Goal: Find specific page/section

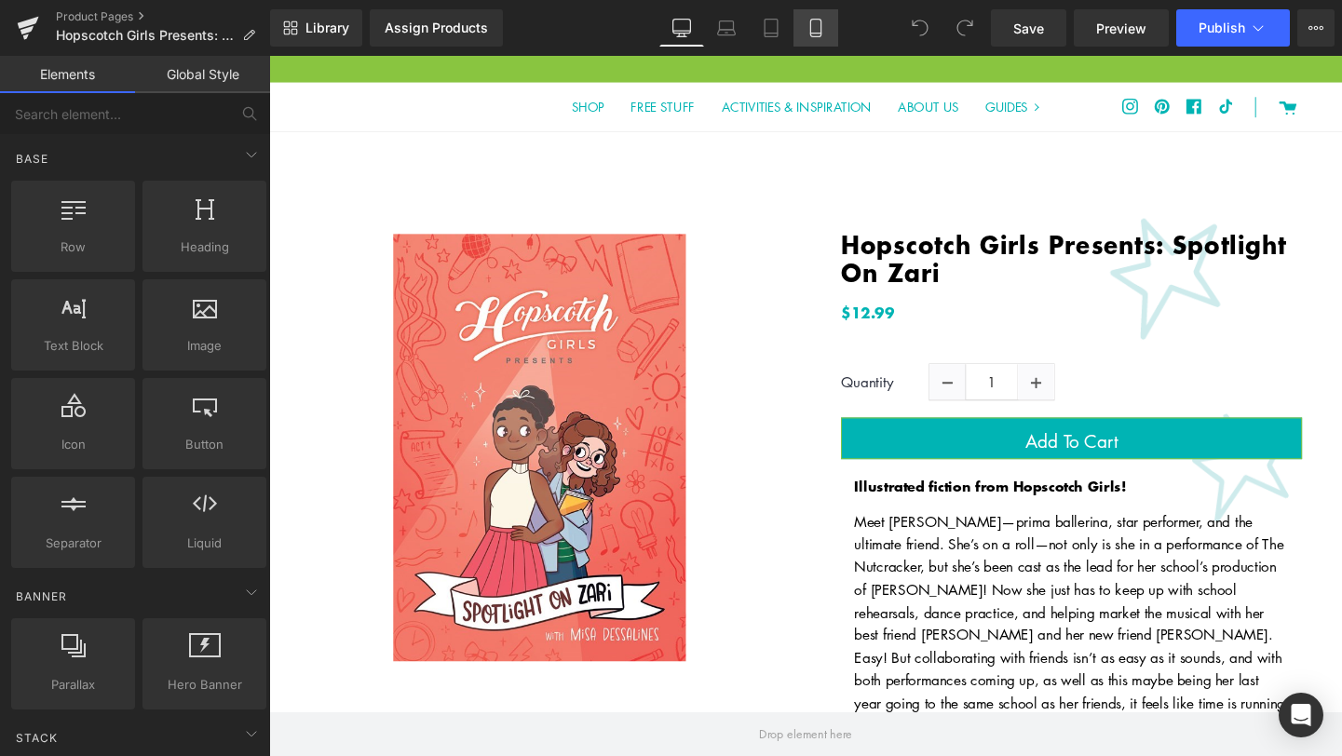
click at [814, 21] on icon at bounding box center [815, 28] width 19 height 19
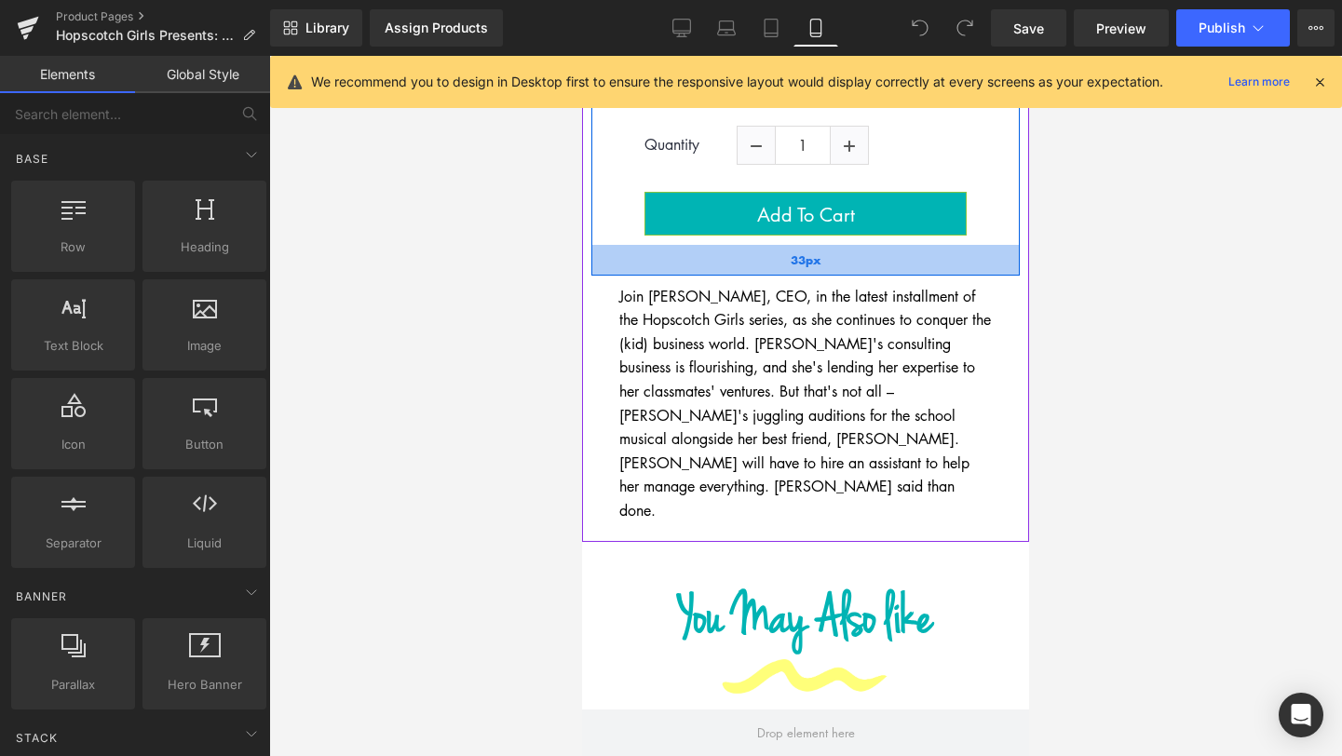
scroll to position [755, 0]
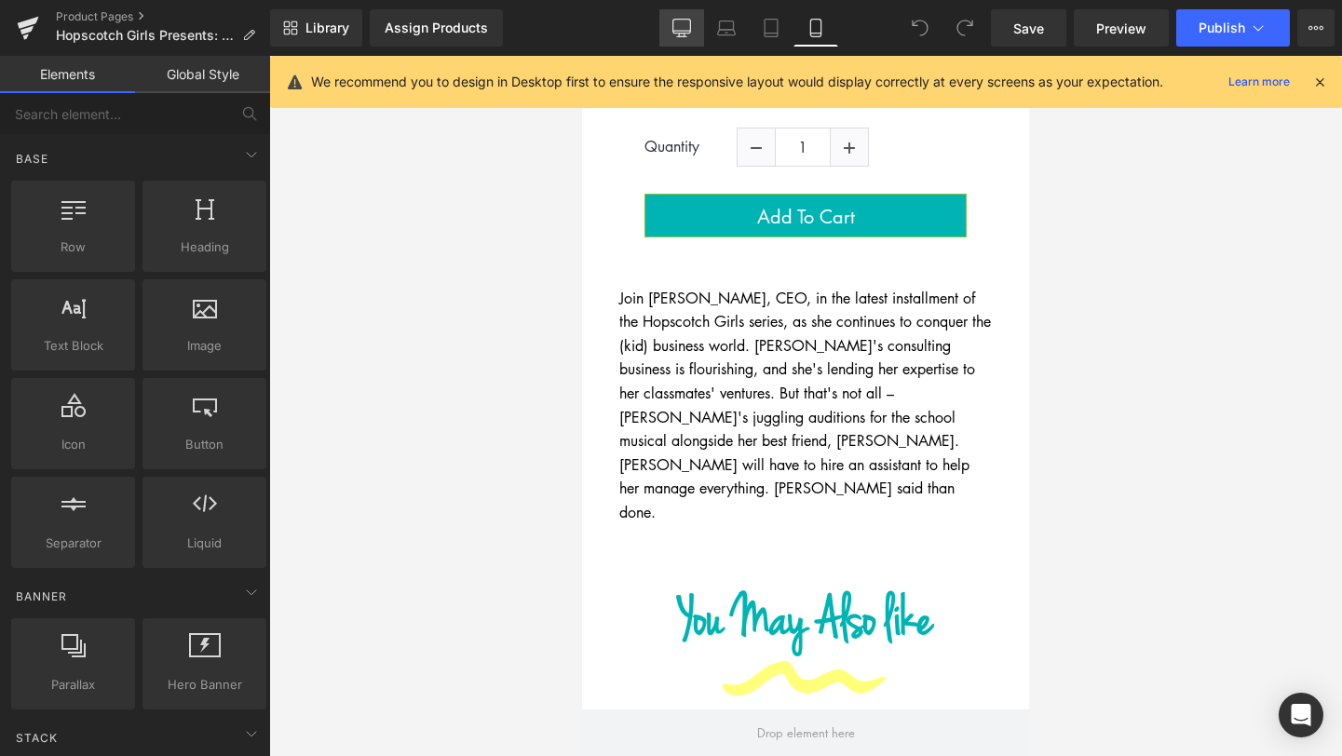
click at [687, 36] on icon at bounding box center [681, 28] width 19 height 19
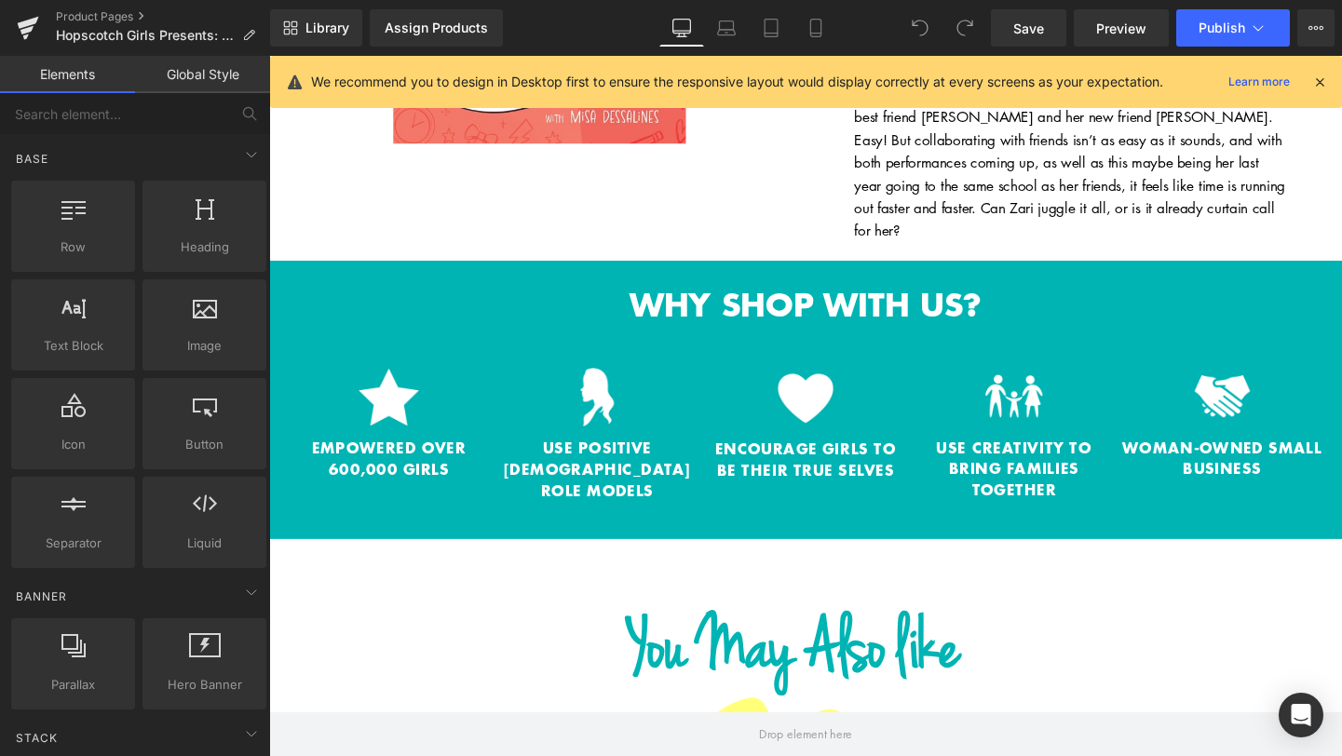
scroll to position [0, 0]
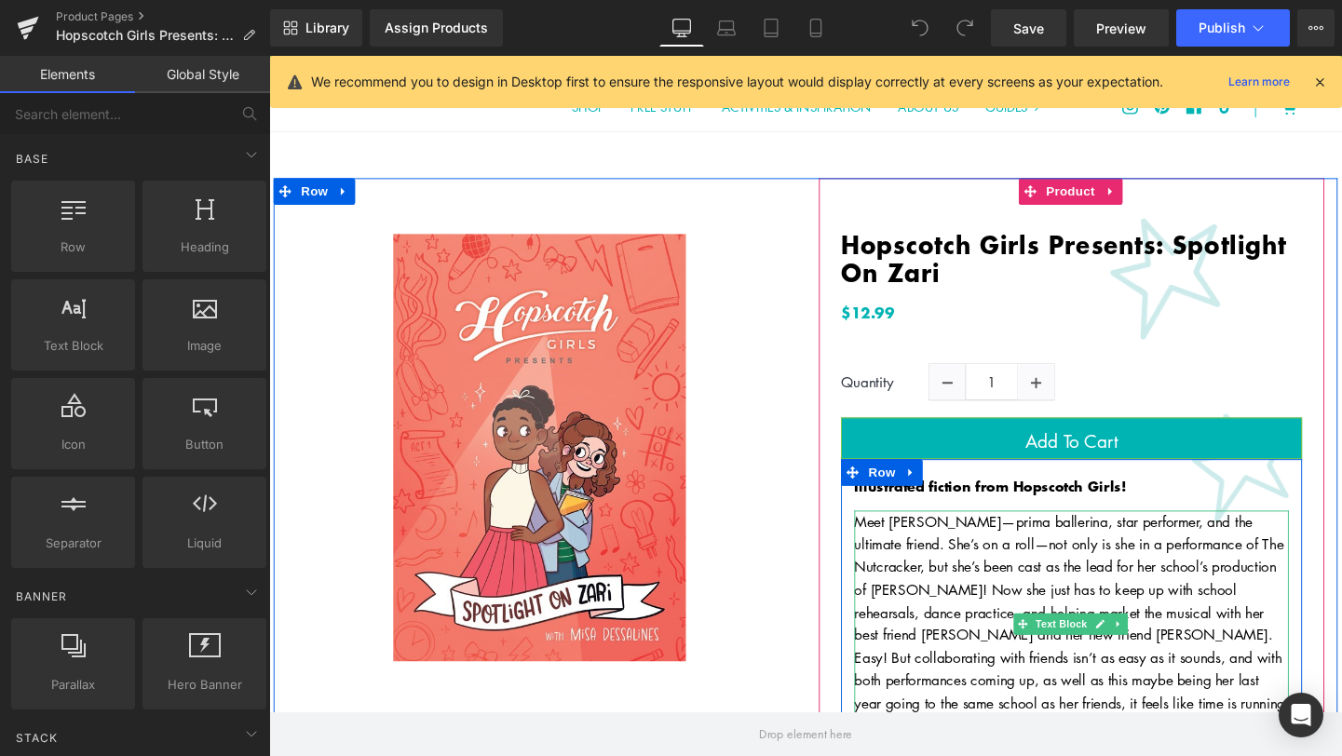
click at [1003, 569] on p "Meet [PERSON_NAME]—prima ballerina, star performer, and the ultimate friend. Sh…" at bounding box center [1111, 664] width 456 height 263
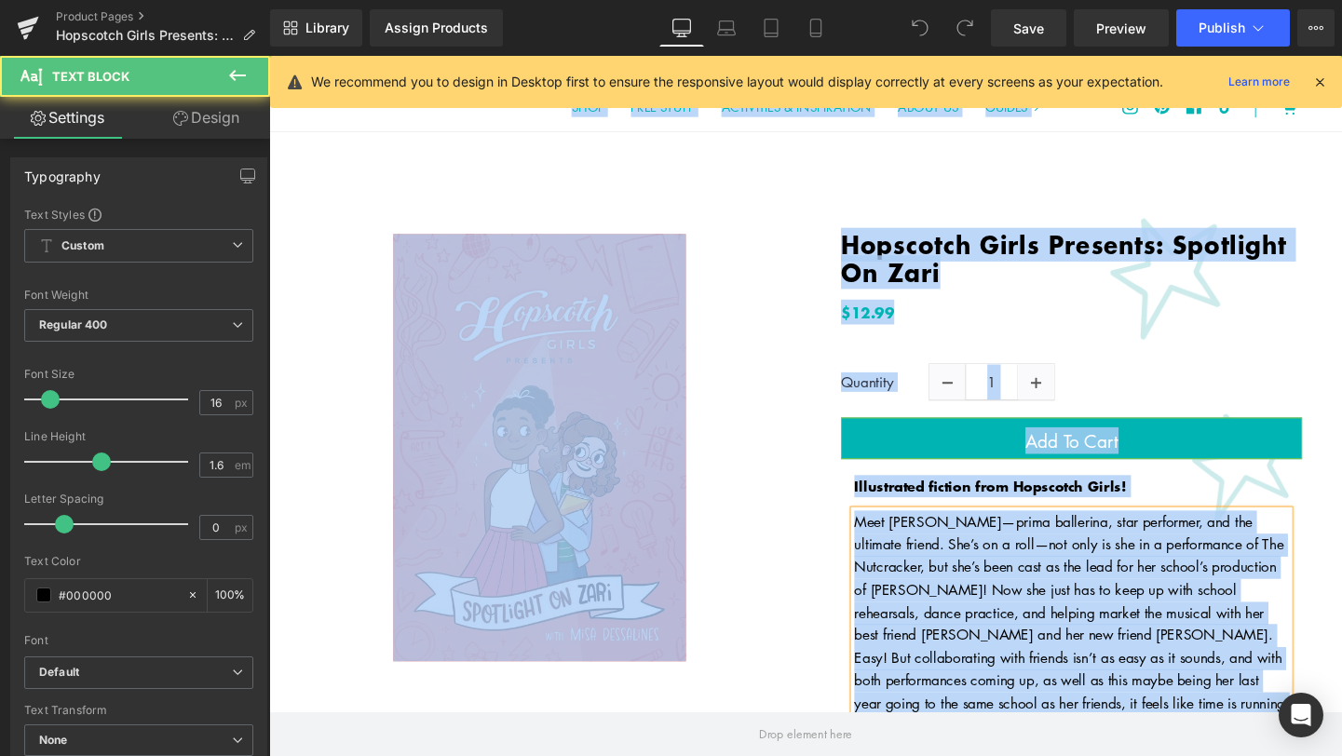
click at [1010, 571] on p "Meet [PERSON_NAME]—prima ballerina, star performer, and the ultimate friend. Sh…" at bounding box center [1111, 664] width 456 height 263
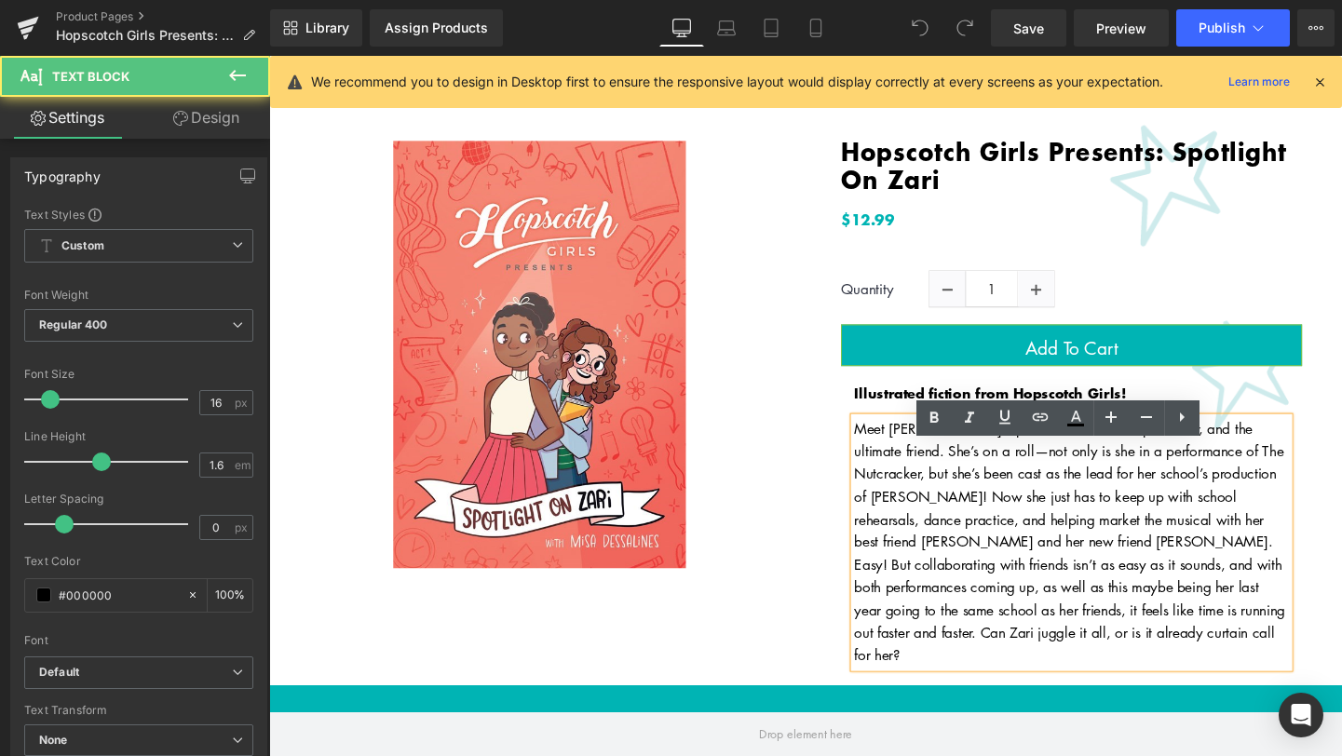
scroll to position [99, 0]
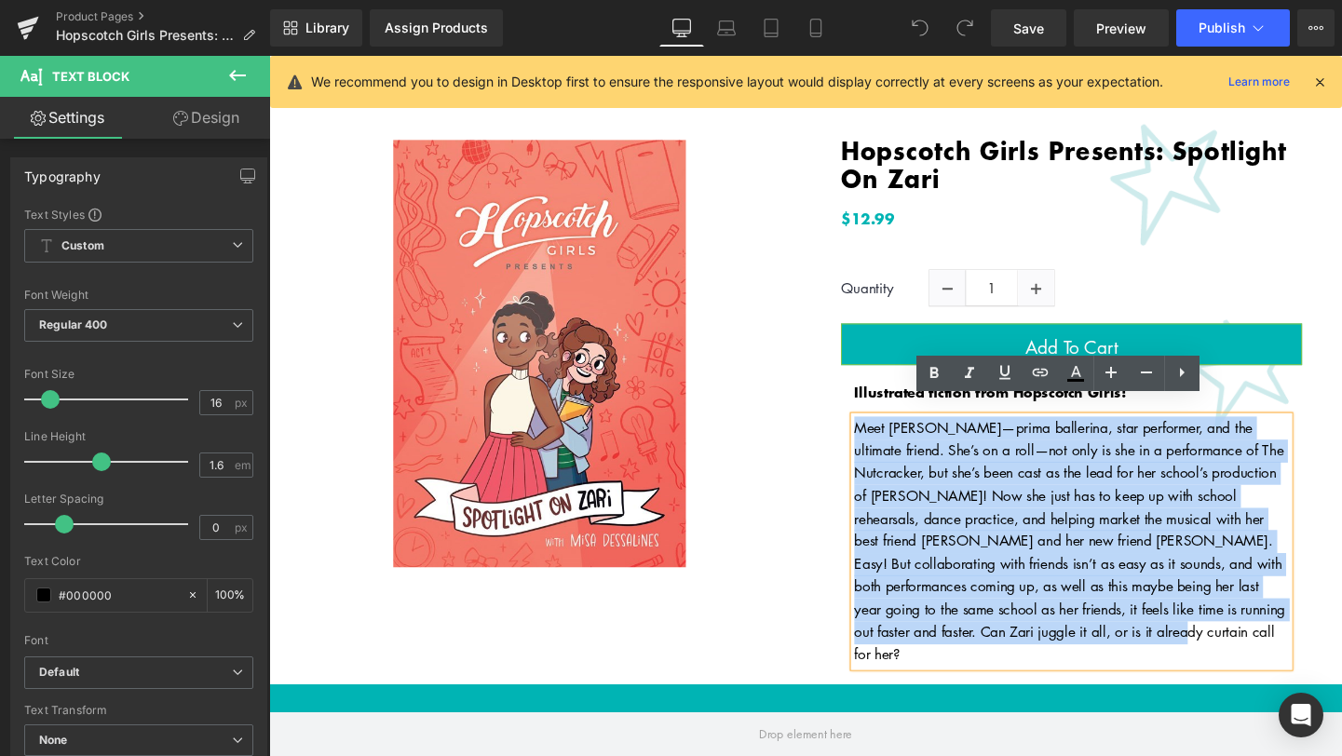
drag, startPoint x: 1199, startPoint y: 643, endPoint x: 880, endPoint y: 428, distance: 385.0
click at [883, 435] on p "Meet [PERSON_NAME]—prima ballerina, star performer, and the ultimate friend. Sh…" at bounding box center [1111, 566] width 456 height 263
copy p "Meet [PERSON_NAME]—prima ballerina, star performer, and the ultimate friend. Sh…"
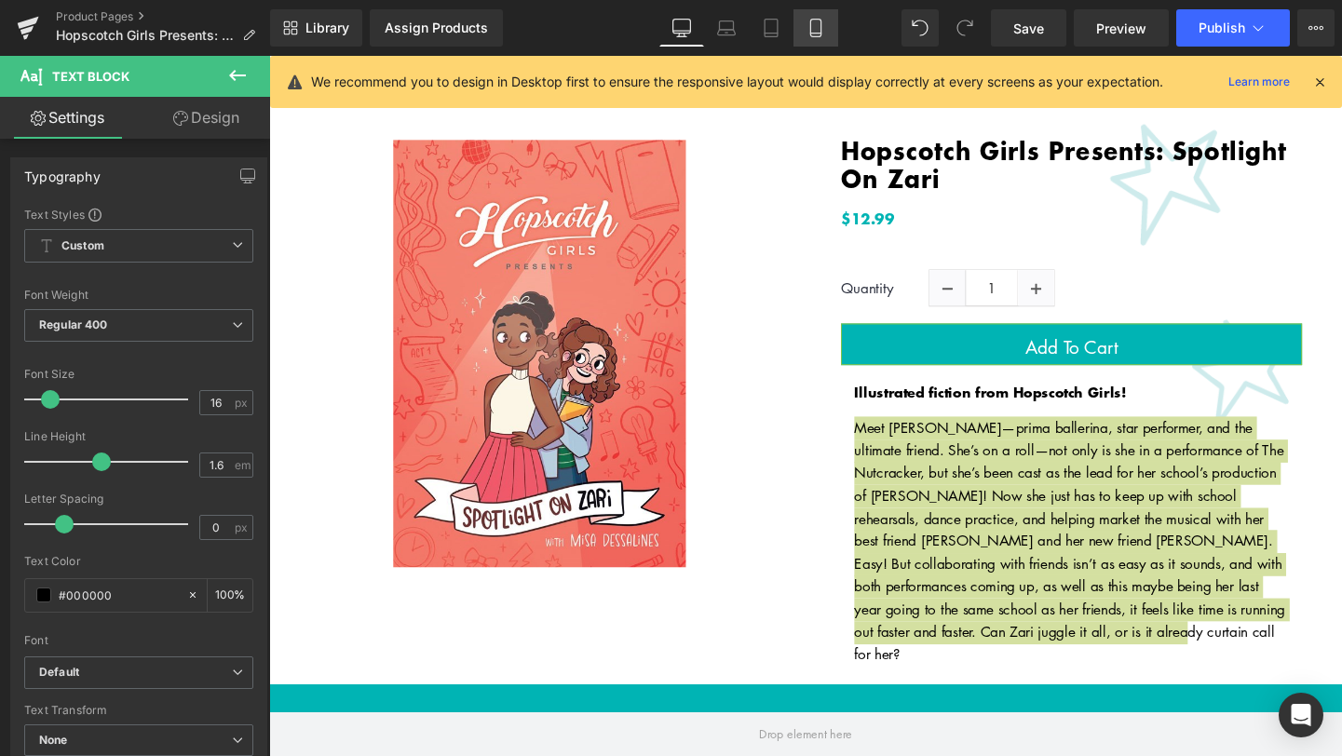
click at [810, 35] on icon at bounding box center [815, 28] width 19 height 19
type input "100"
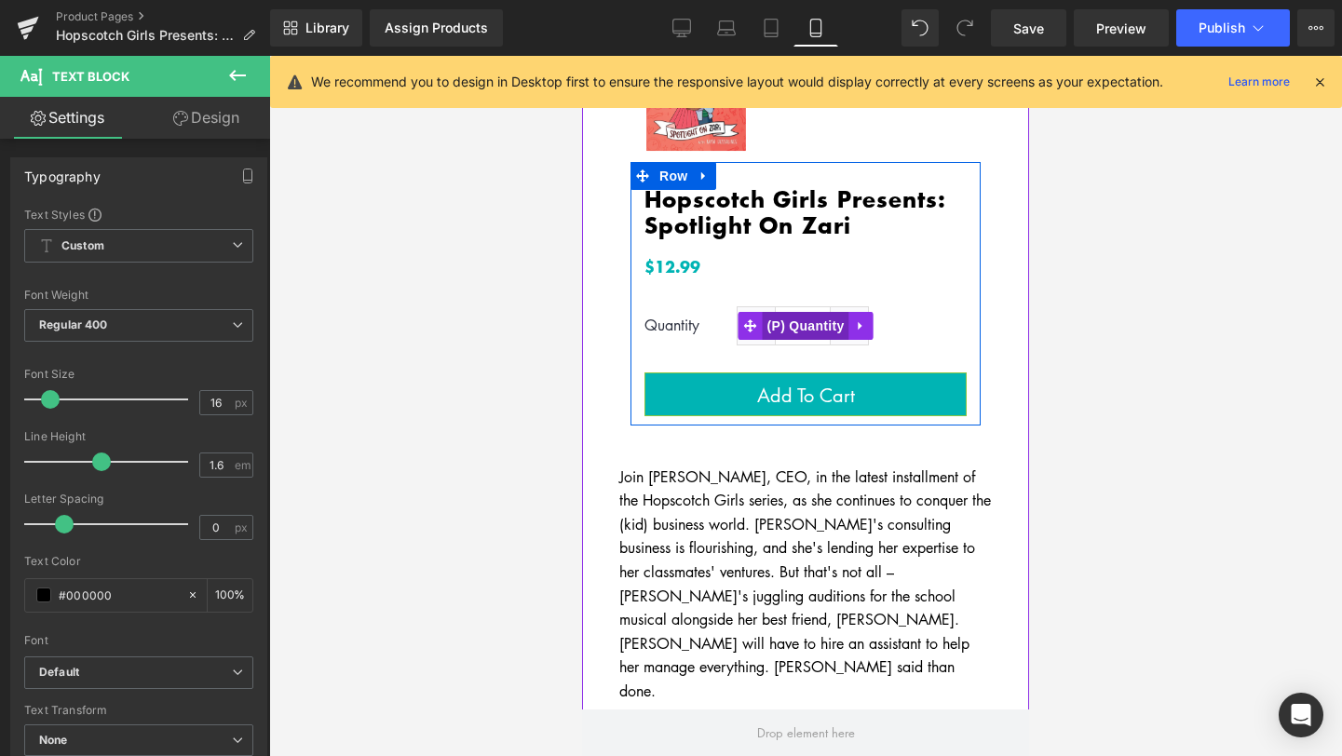
scroll to position [722, 0]
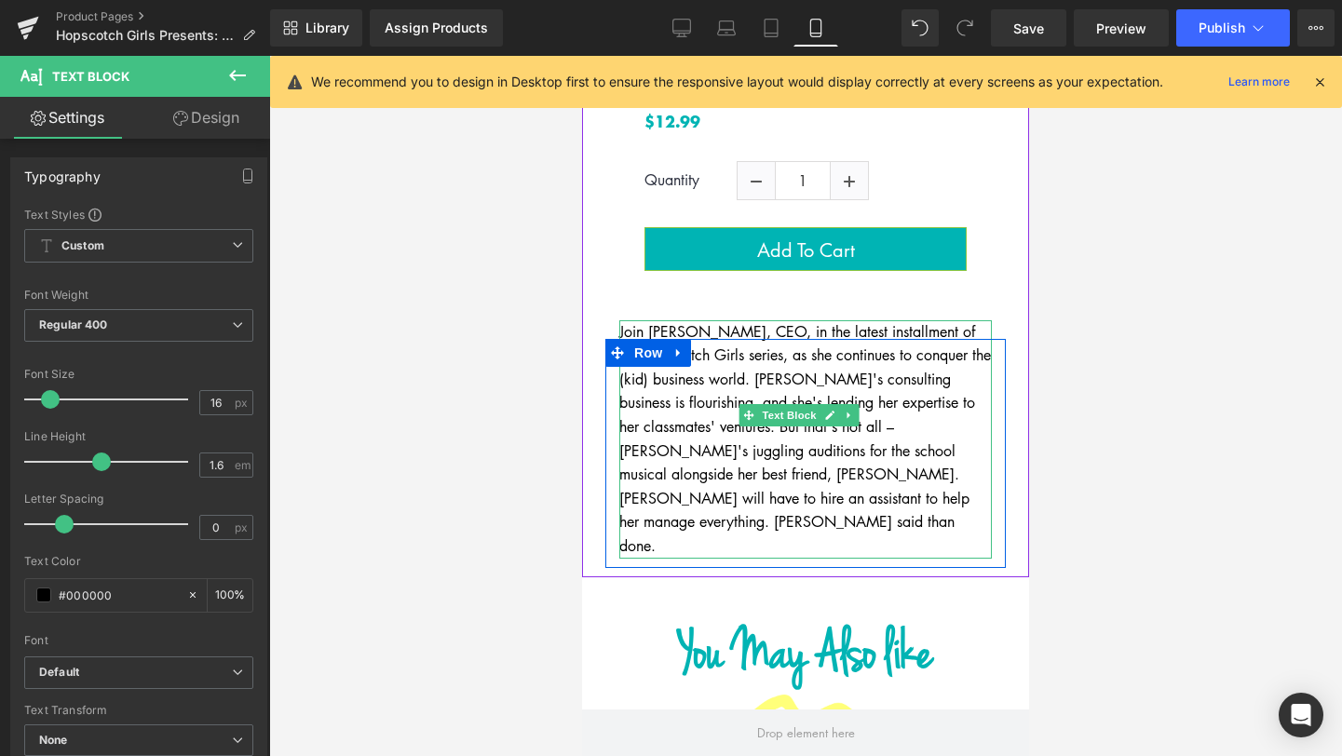
click at [678, 398] on p "Join [PERSON_NAME], CEO, in the latest installment of the Hopscotch Girls serie…" at bounding box center [805, 439] width 372 height 238
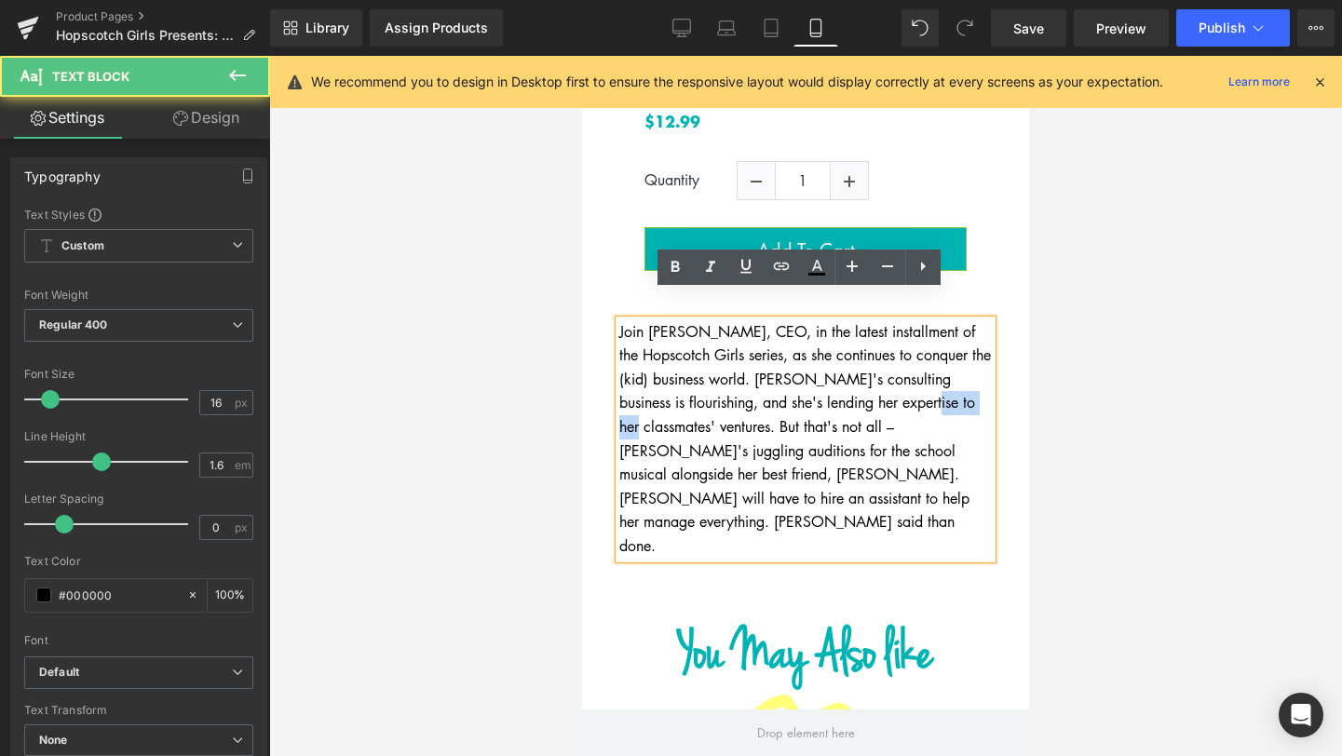
click at [678, 398] on p "Join [PERSON_NAME], CEO, in the latest installment of the Hopscotch Girls serie…" at bounding box center [805, 439] width 372 height 238
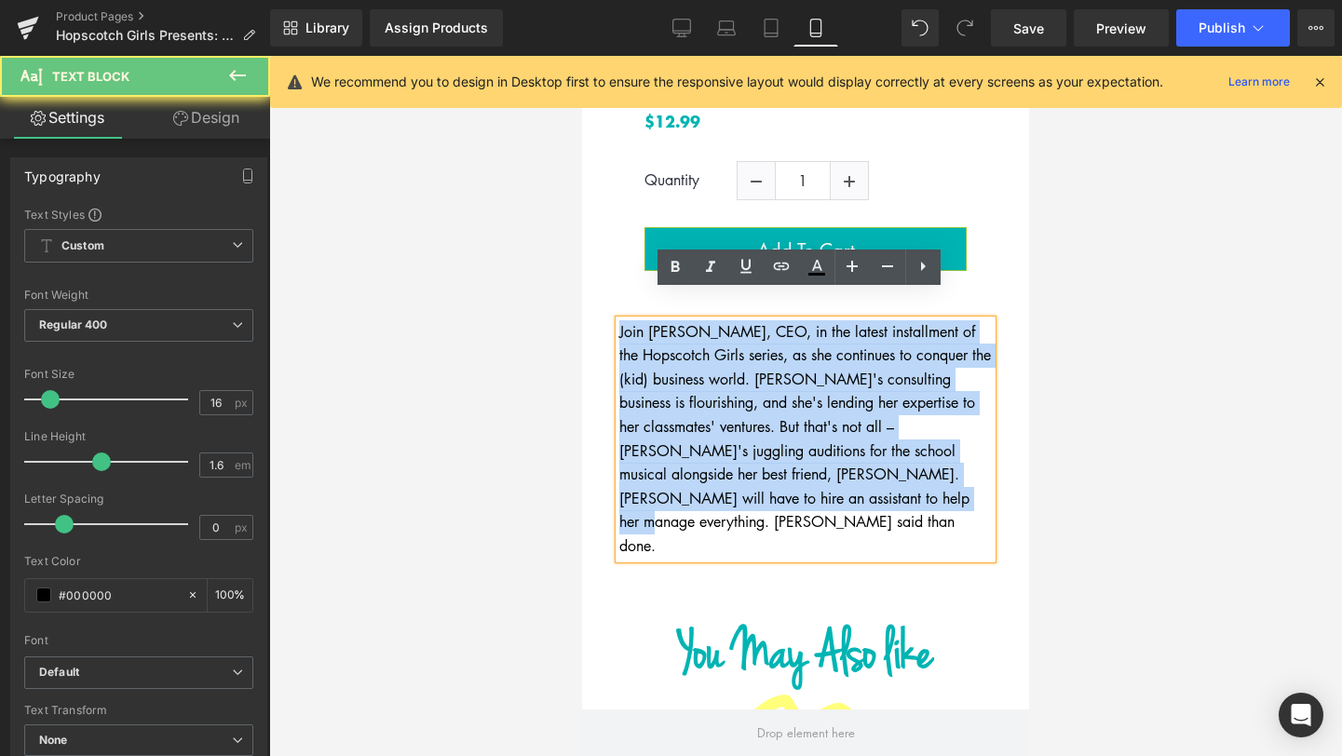
click at [679, 398] on p "Join [PERSON_NAME], CEO, in the latest installment of the Hopscotch Girls serie…" at bounding box center [805, 439] width 372 height 238
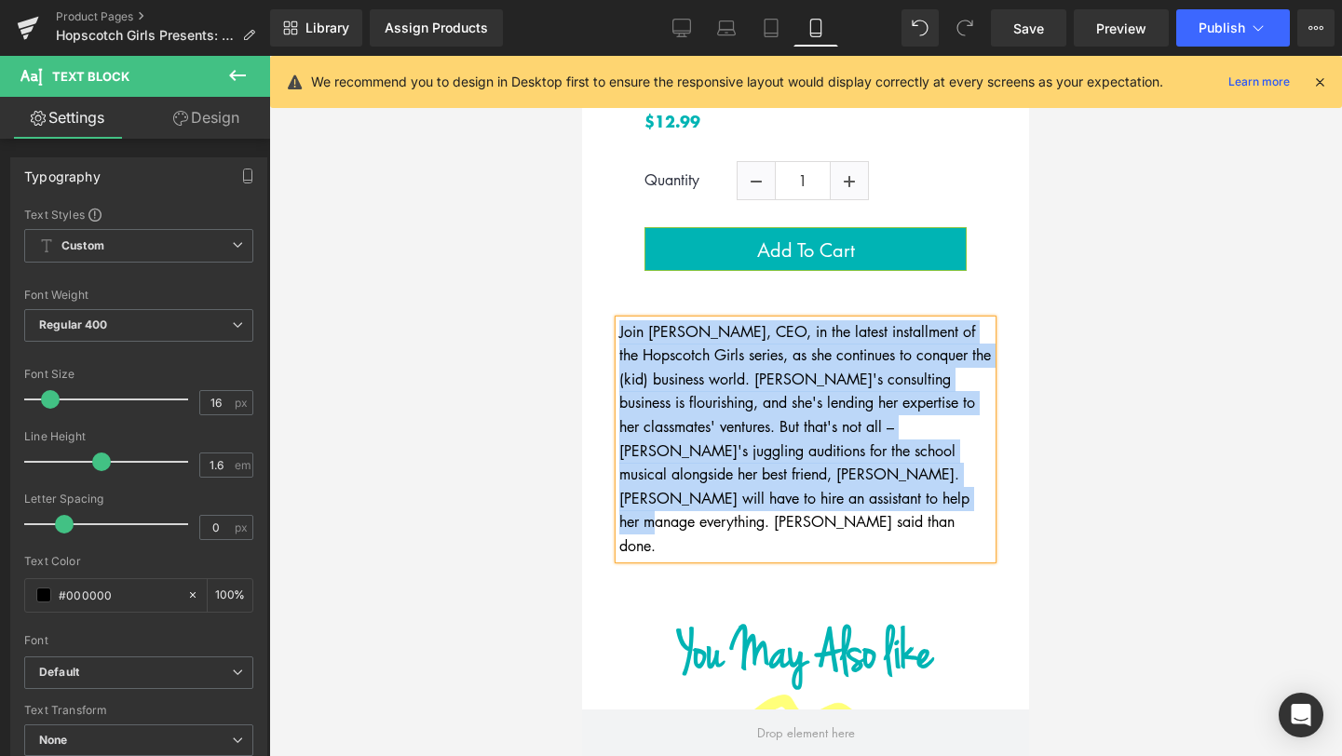
paste div
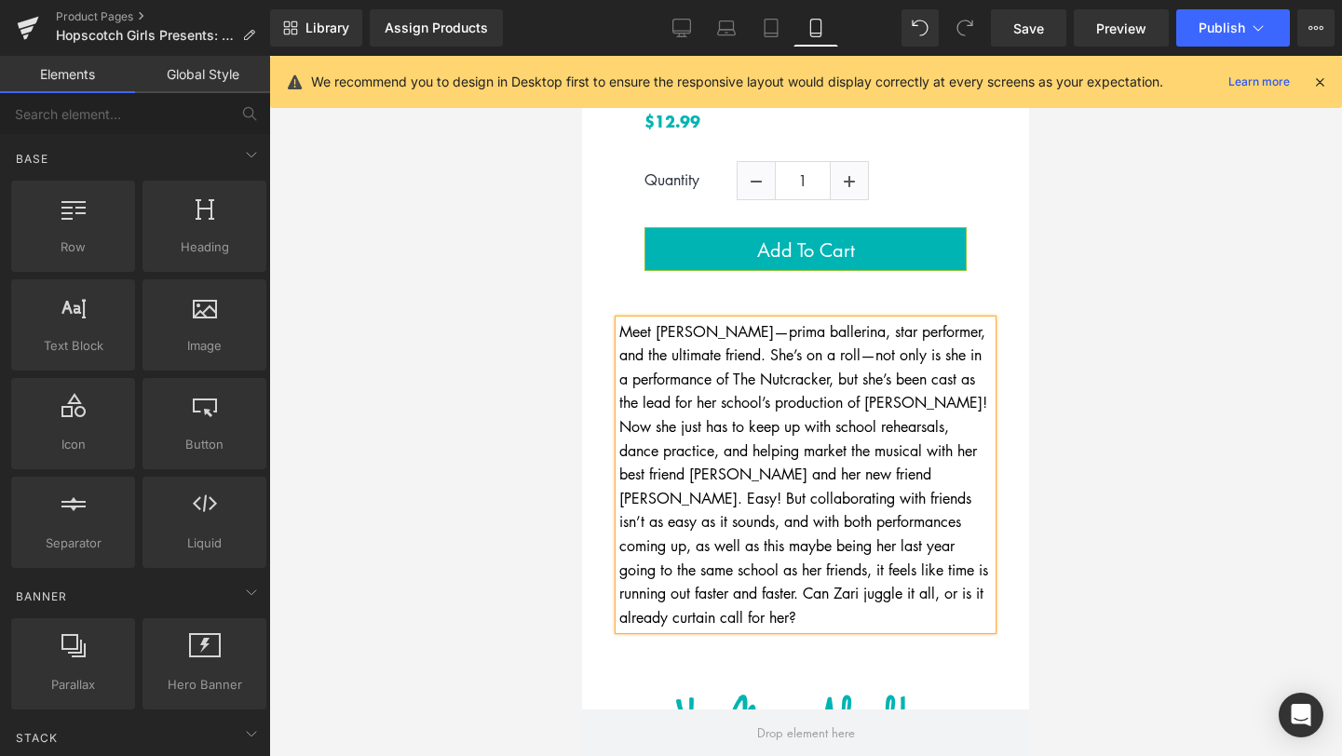
click at [447, 366] on div at bounding box center [805, 406] width 1072 height 700
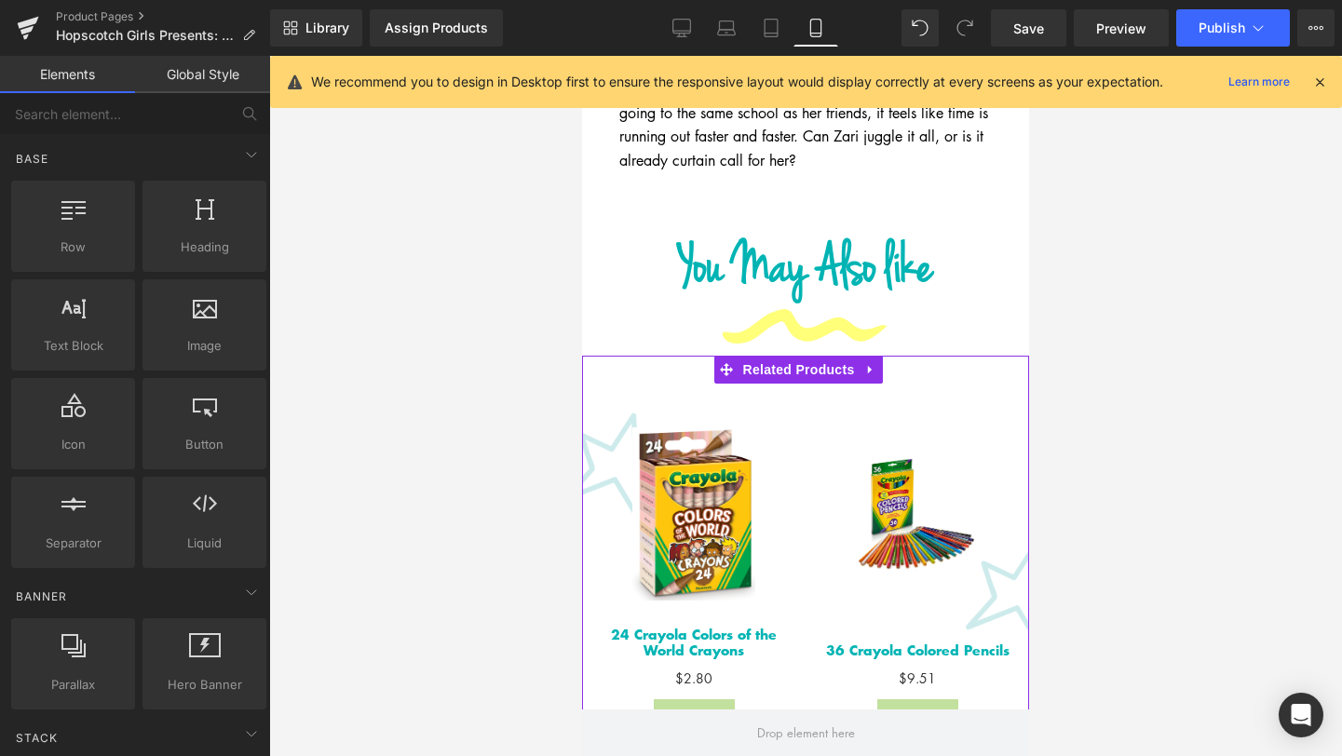
scroll to position [0, 0]
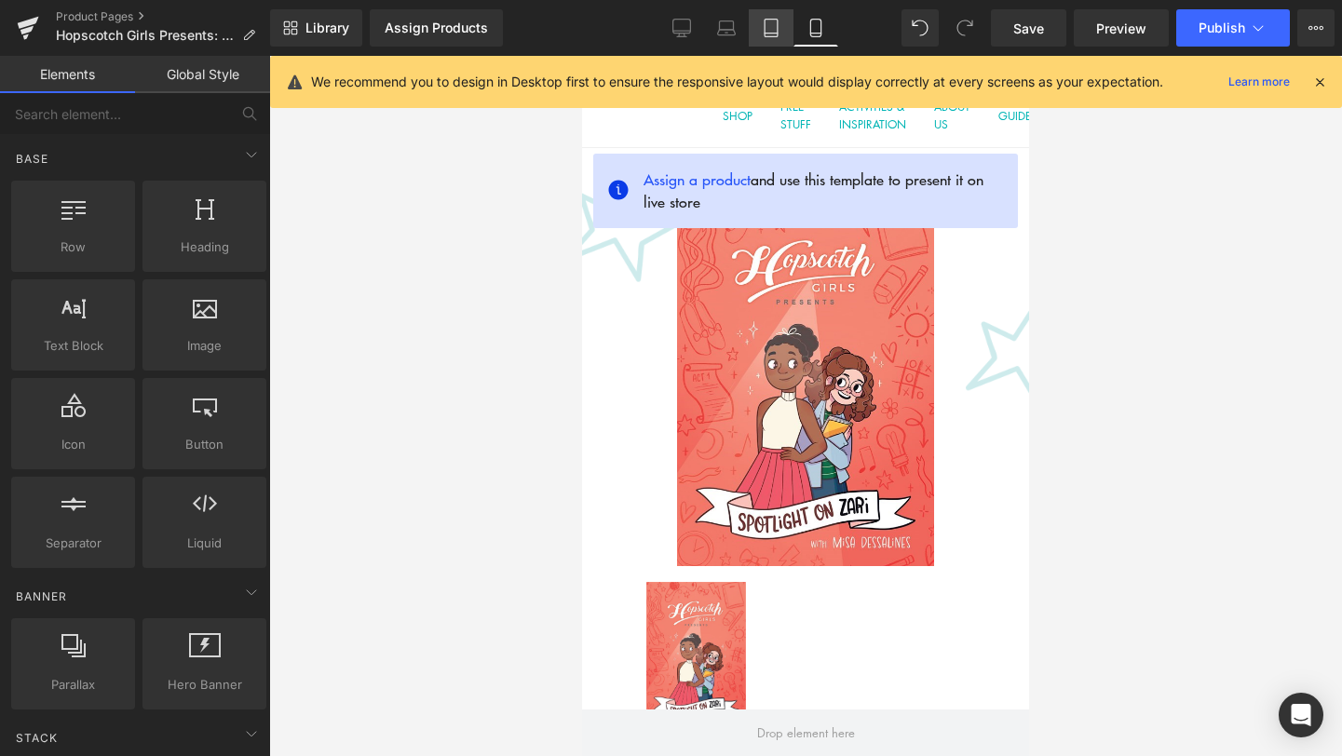
click at [775, 32] on icon at bounding box center [771, 28] width 19 height 19
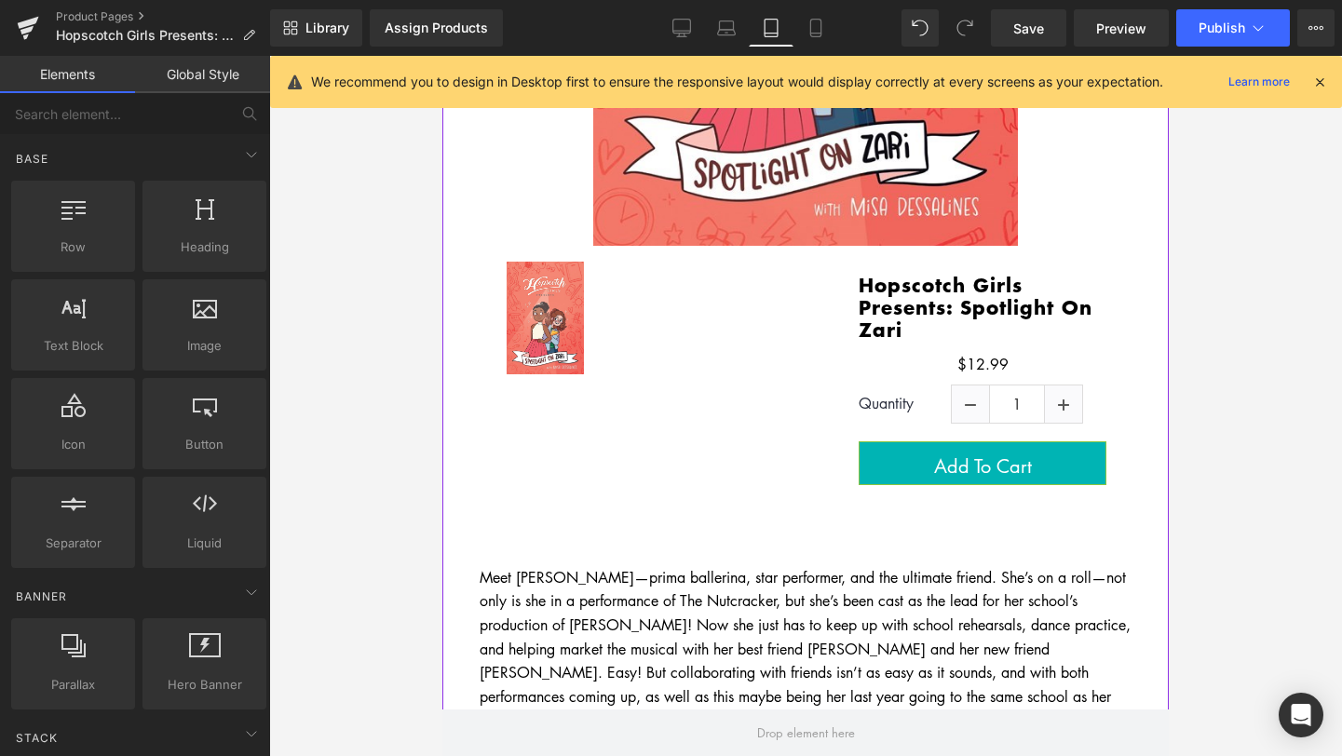
scroll to position [616, 0]
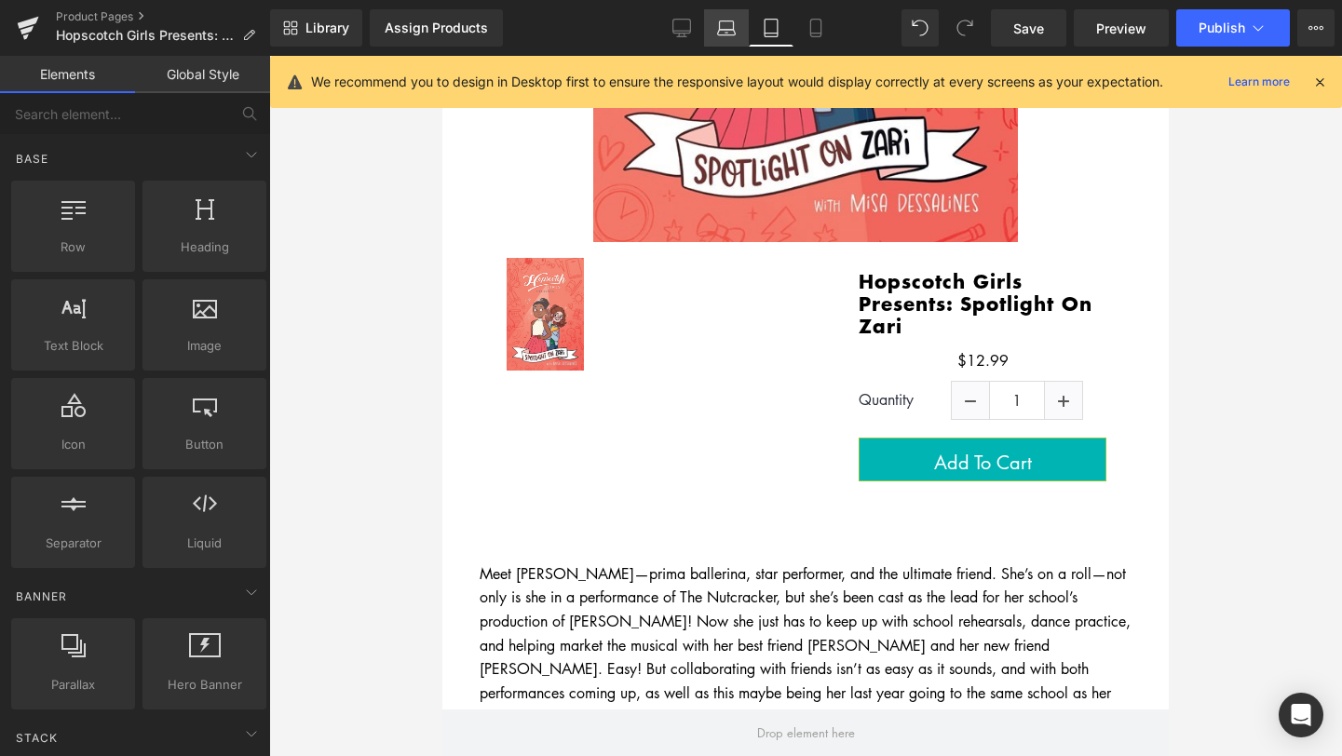
click at [713, 28] on link "Laptop" at bounding box center [726, 27] width 45 height 37
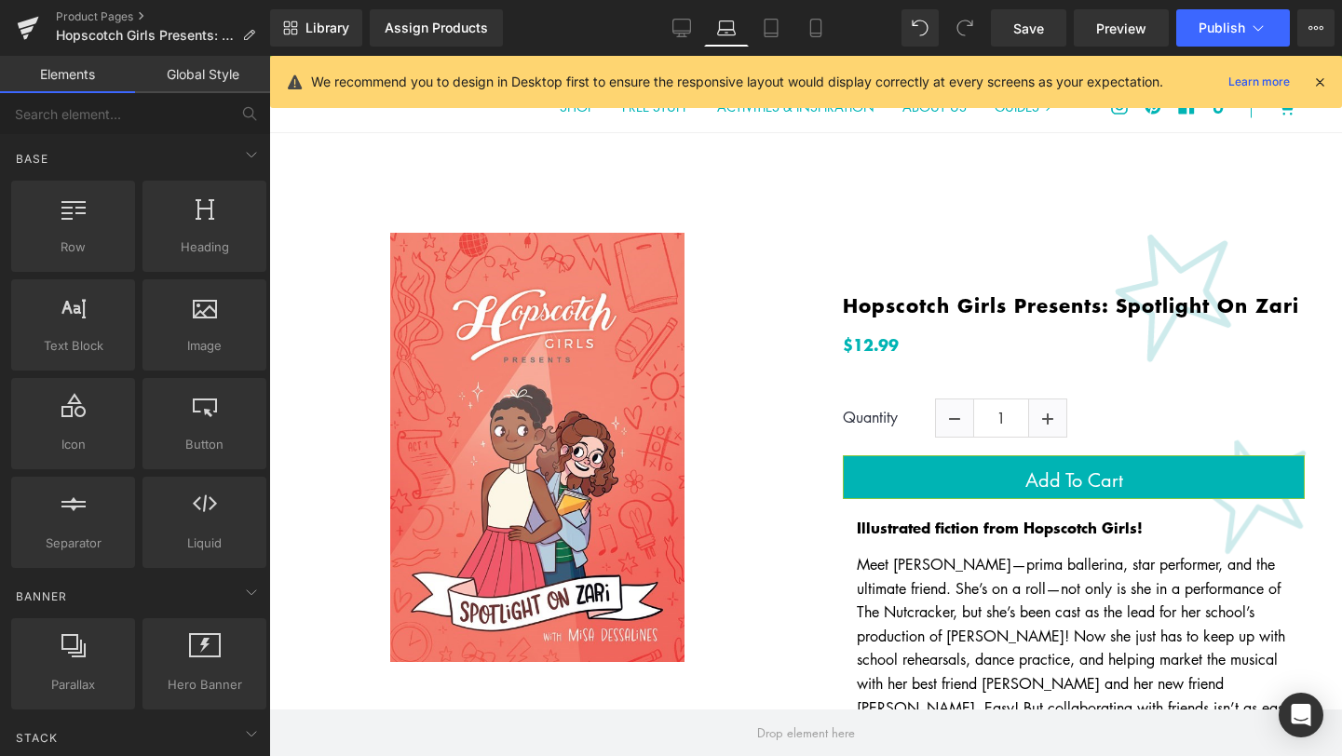
scroll to position [0, 0]
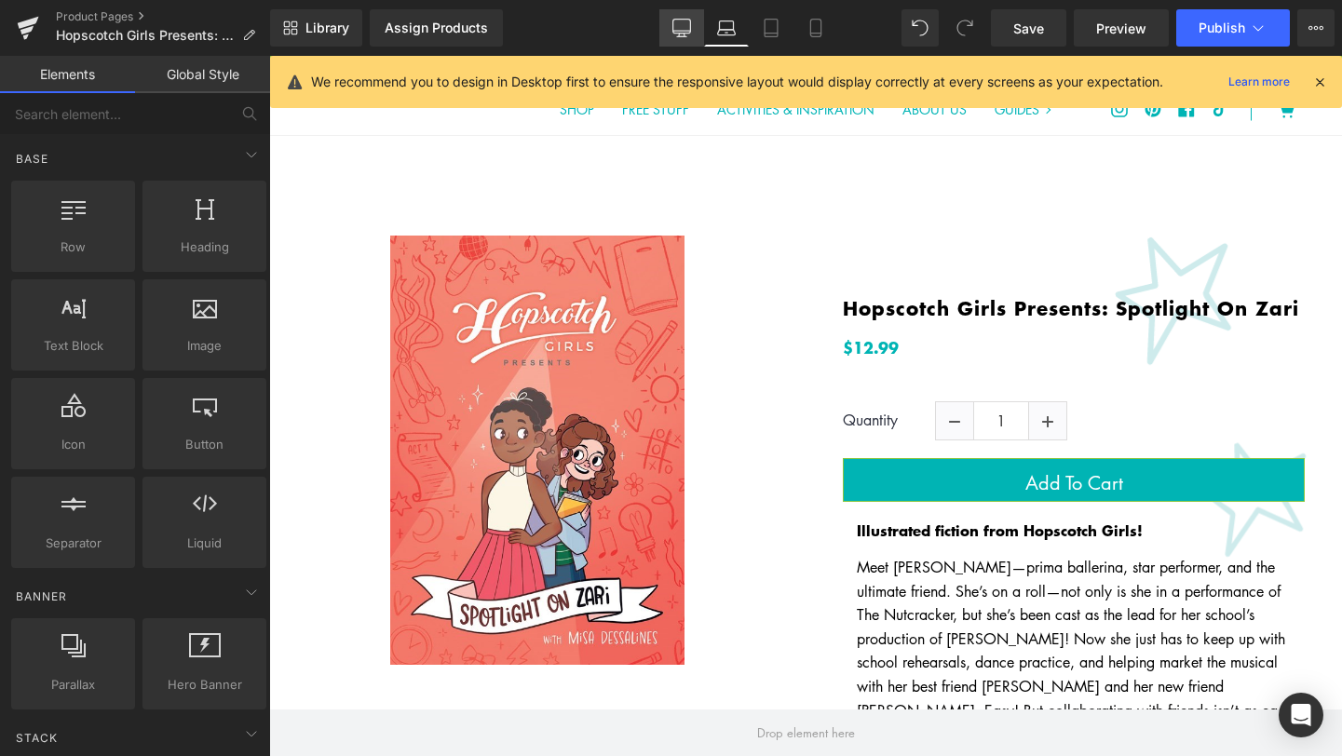
click at [665, 28] on link "Desktop" at bounding box center [681, 27] width 45 height 37
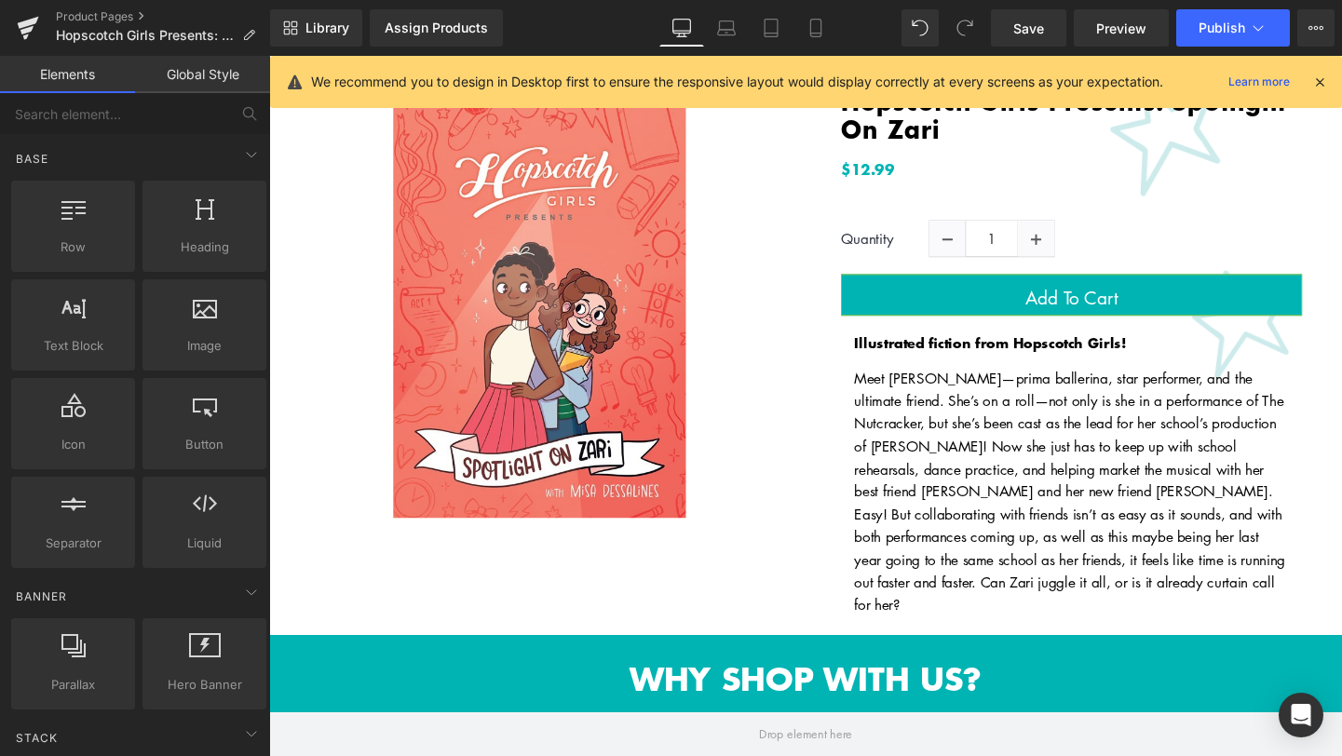
scroll to position [154, 0]
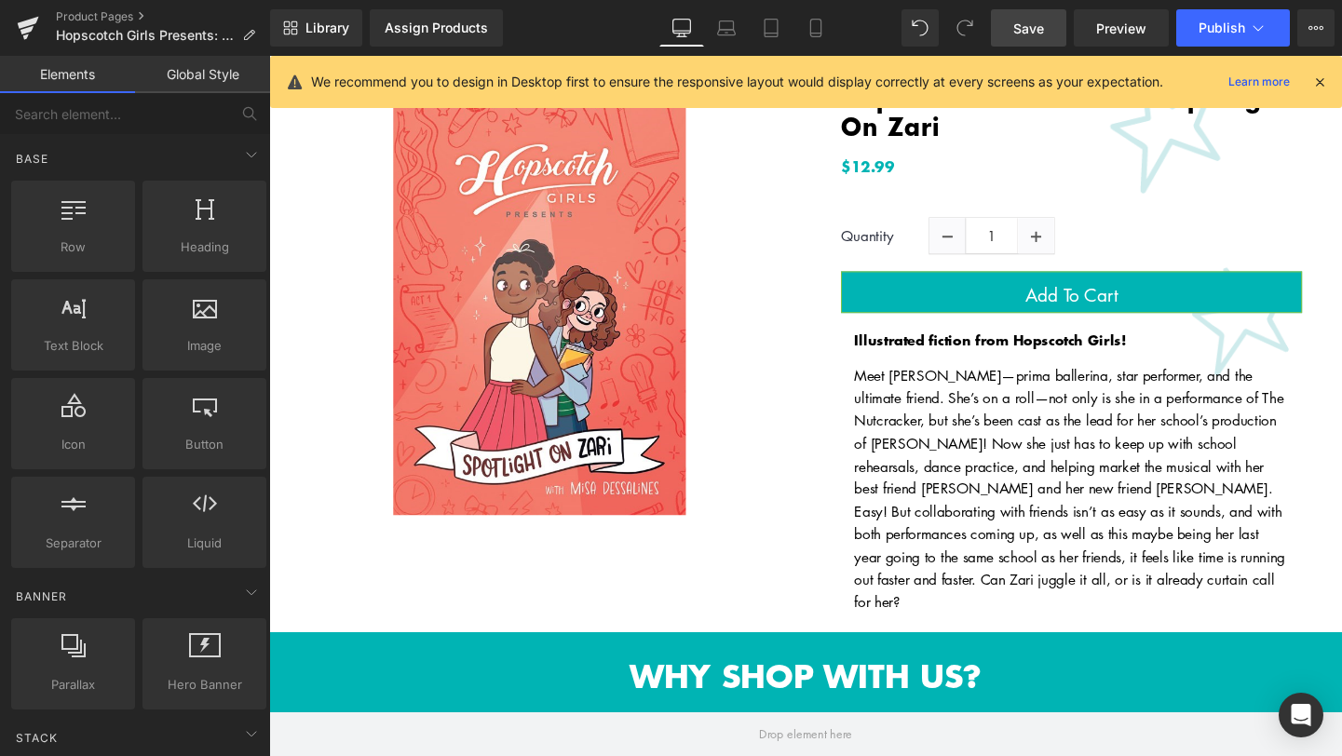
click at [1039, 27] on span "Save" at bounding box center [1028, 29] width 31 height 20
